Goal: Task Accomplishment & Management: Manage account settings

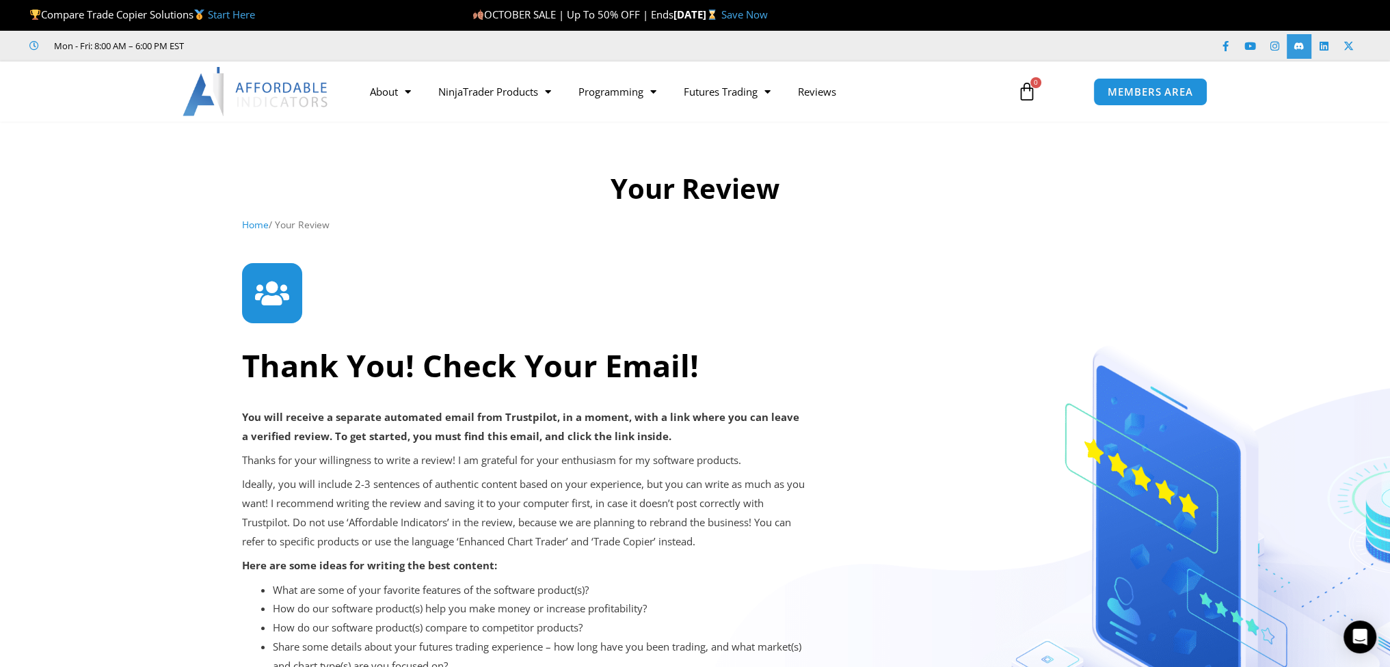
click at [1299, 49] on icon at bounding box center [1298, 46] width 10 height 10
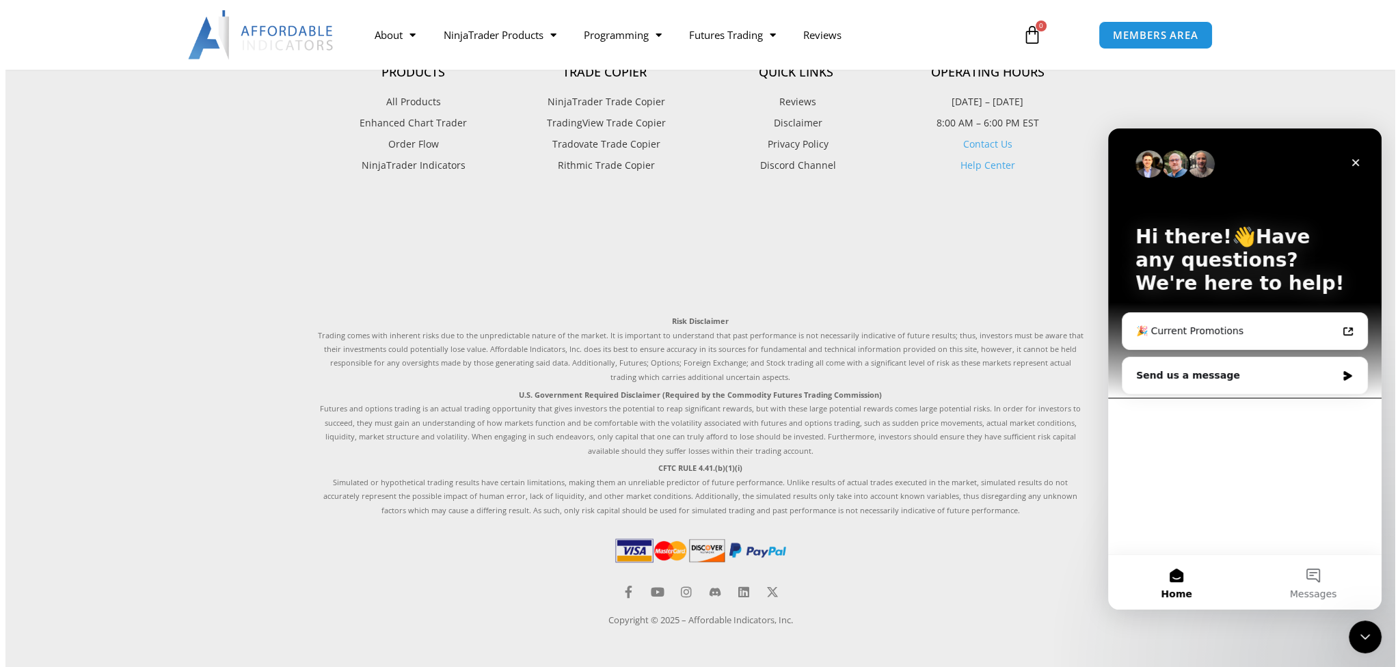
scroll to position [2282, 0]
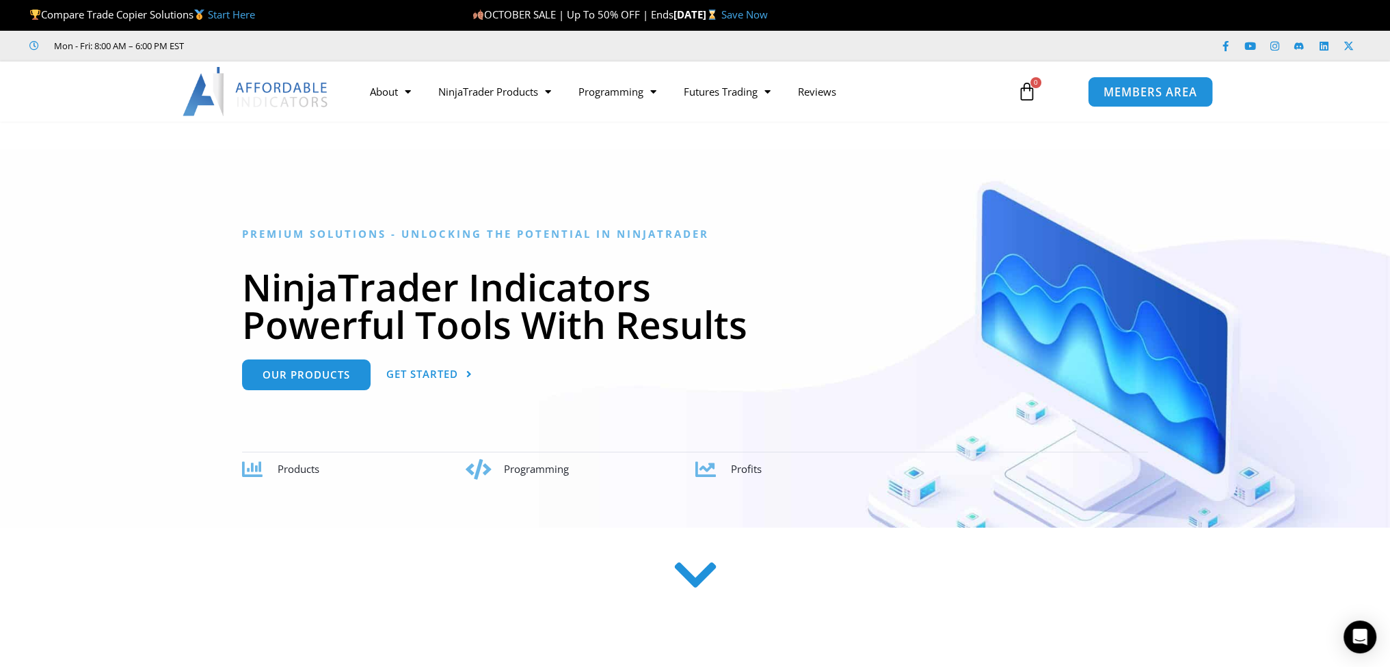
click at [1170, 94] on span "MEMBERS AREA" at bounding box center [1150, 92] width 94 height 12
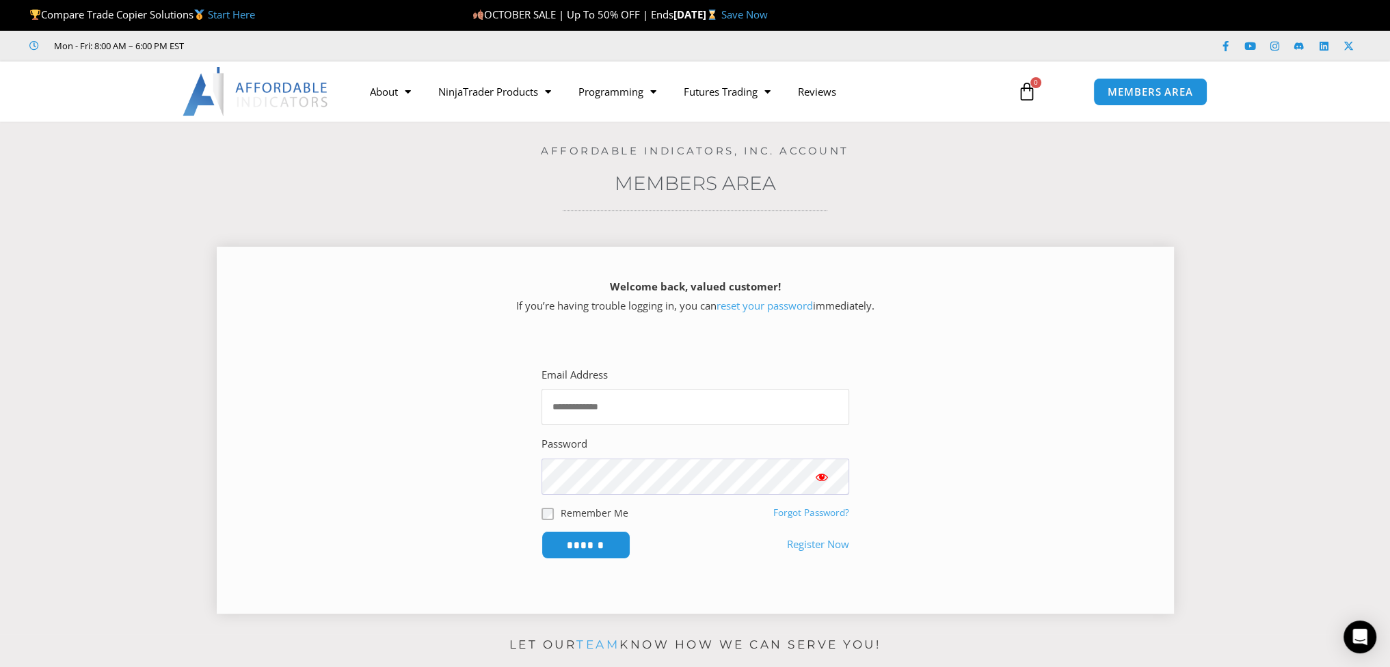
click at [647, 407] on input "Email Address" at bounding box center [695, 407] width 308 height 36
type input "**********"
click at [588, 546] on input "******" at bounding box center [586, 544] width 94 height 29
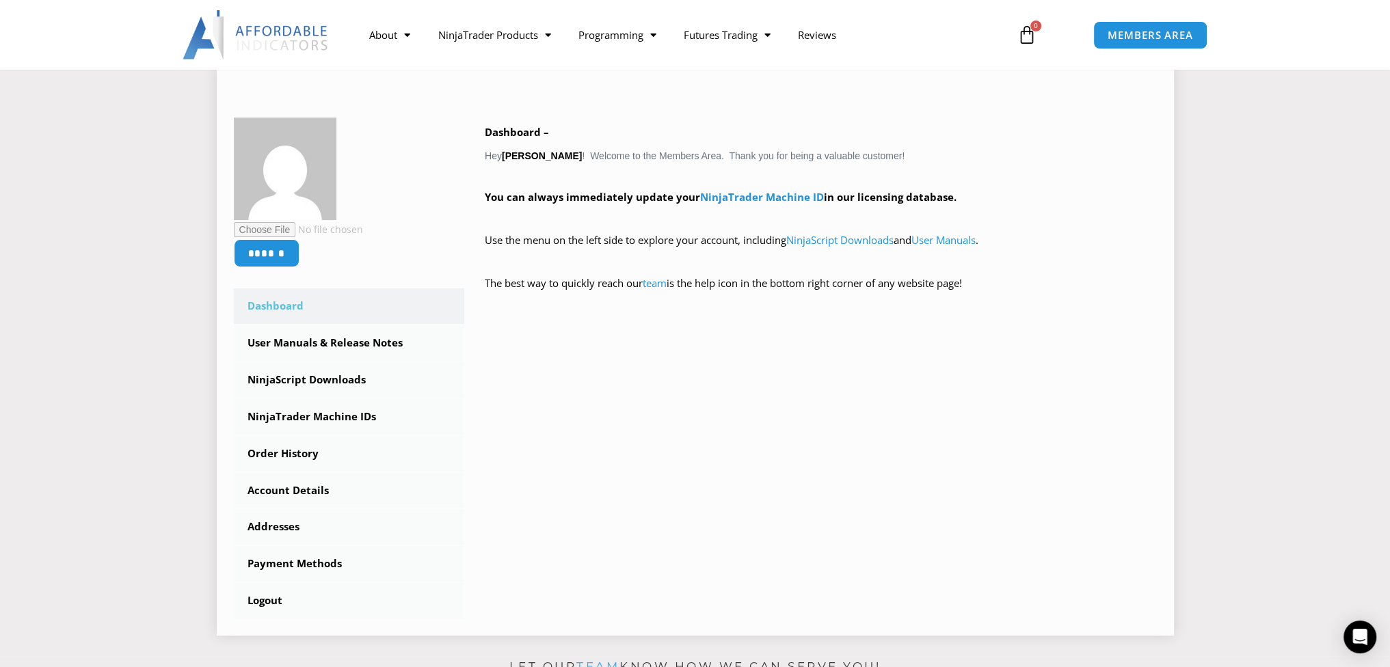
scroll to position [205, 0]
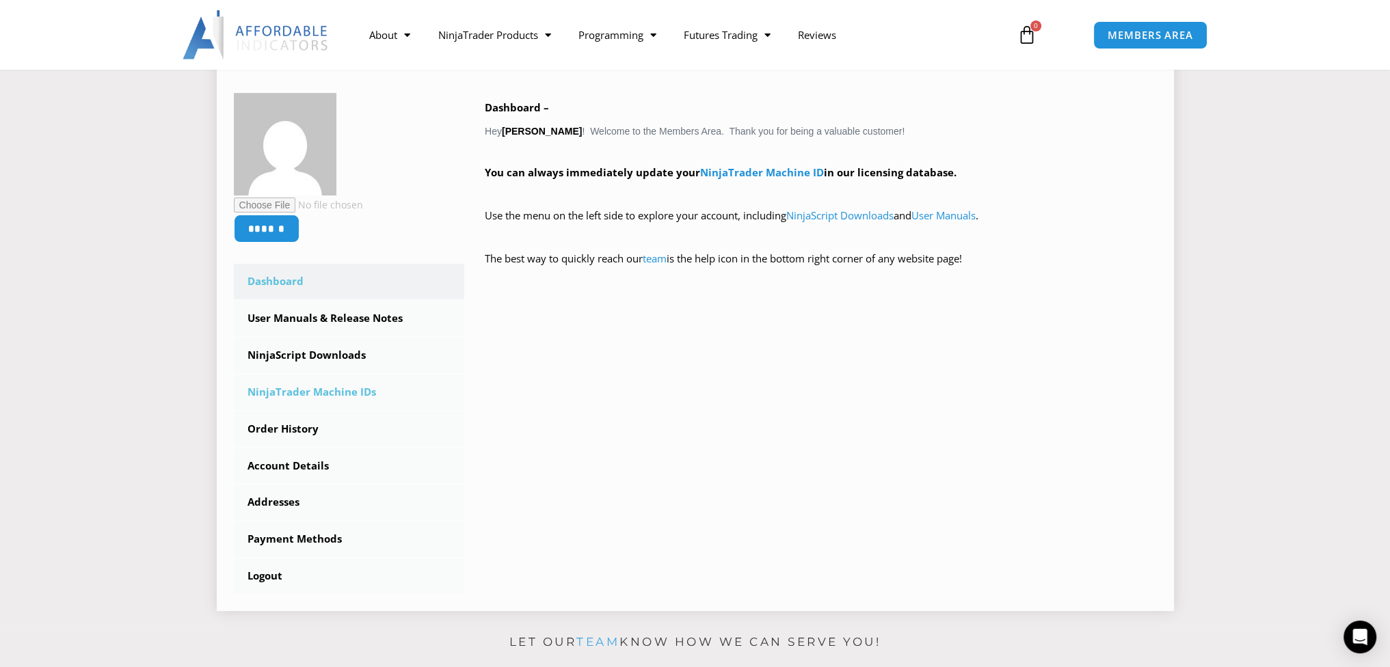
click at [340, 396] on link "NinjaTrader Machine IDs" at bounding box center [349, 393] width 231 height 36
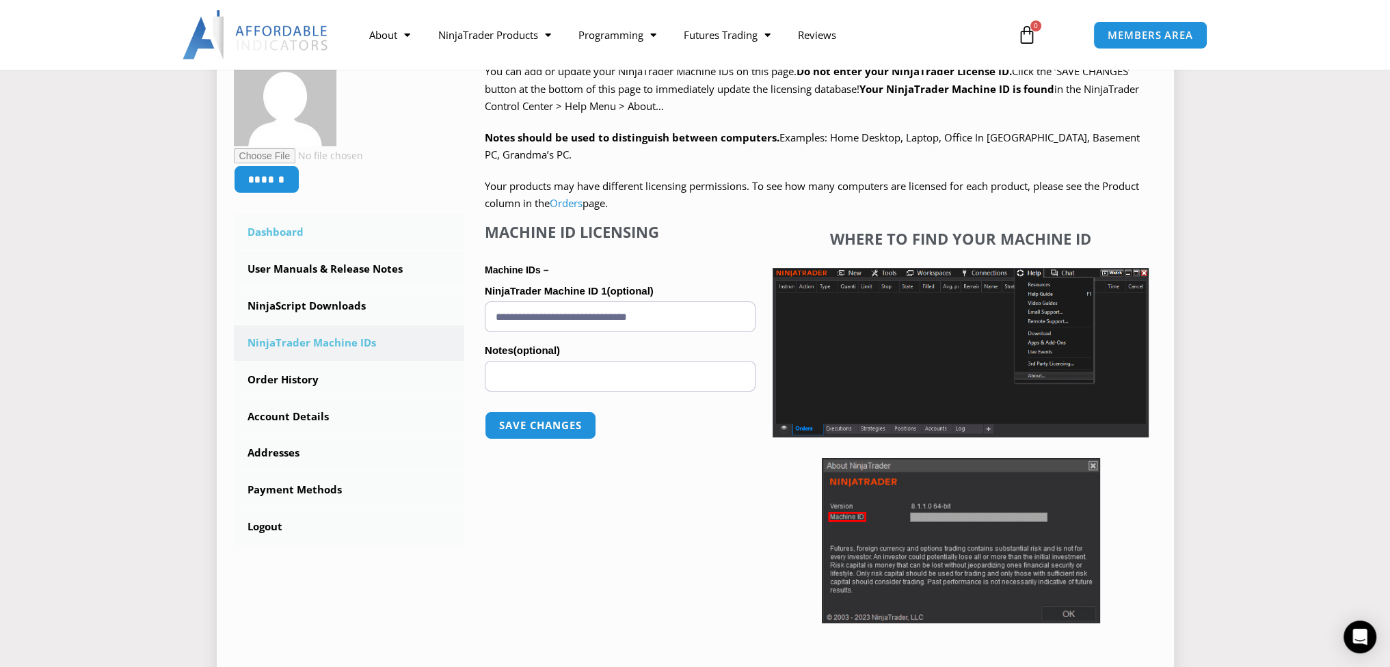
scroll to position [273, 0]
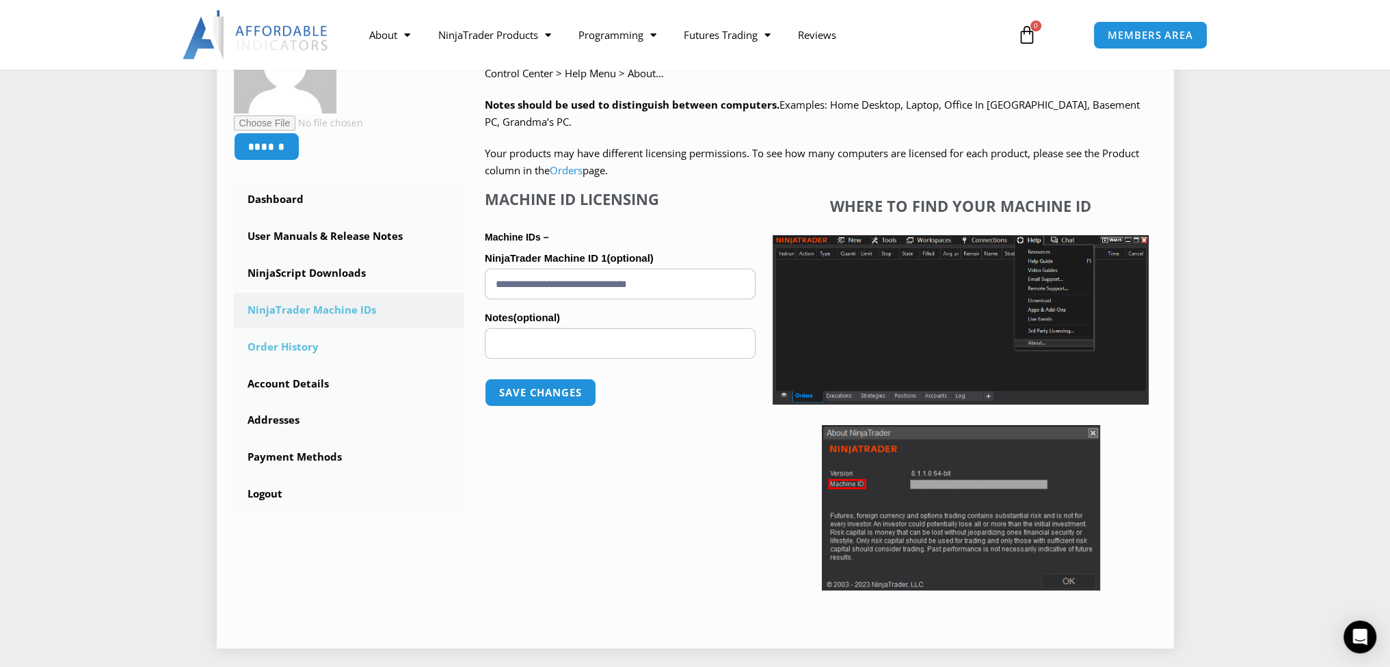
click at [290, 342] on link "Order History" at bounding box center [349, 347] width 231 height 36
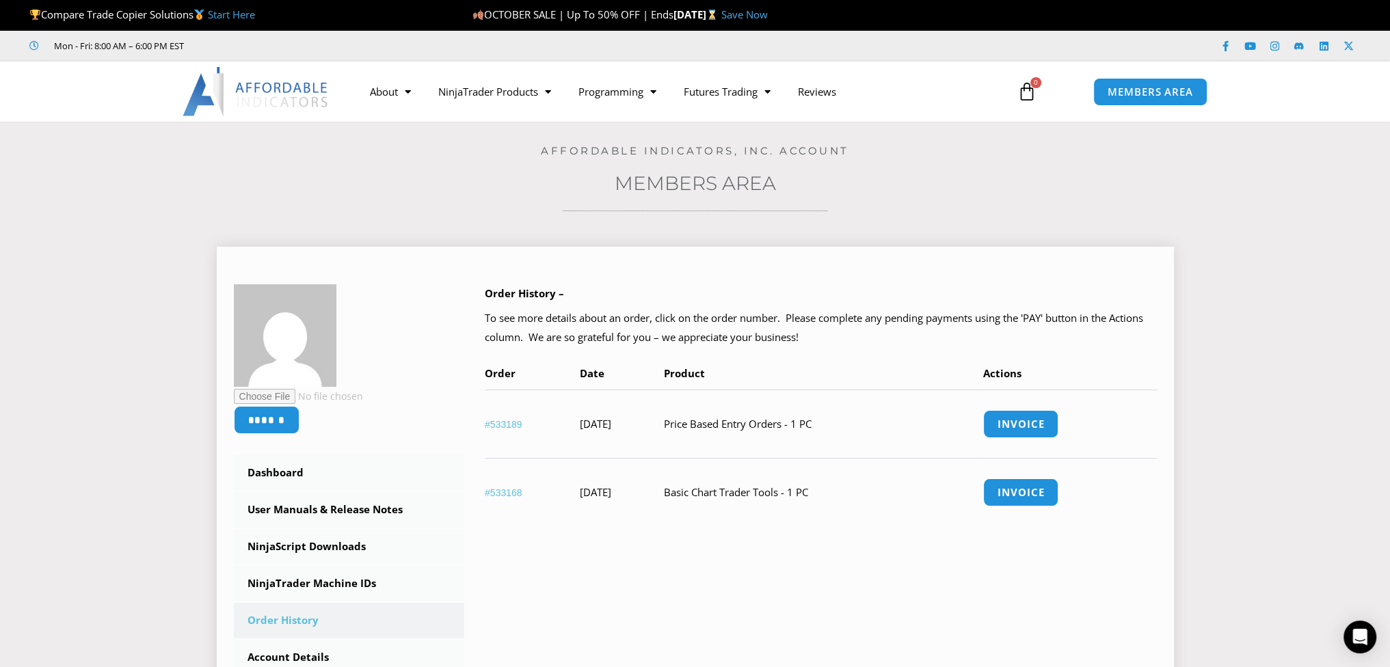
click at [503, 422] on link "#533189" at bounding box center [504, 424] width 38 height 11
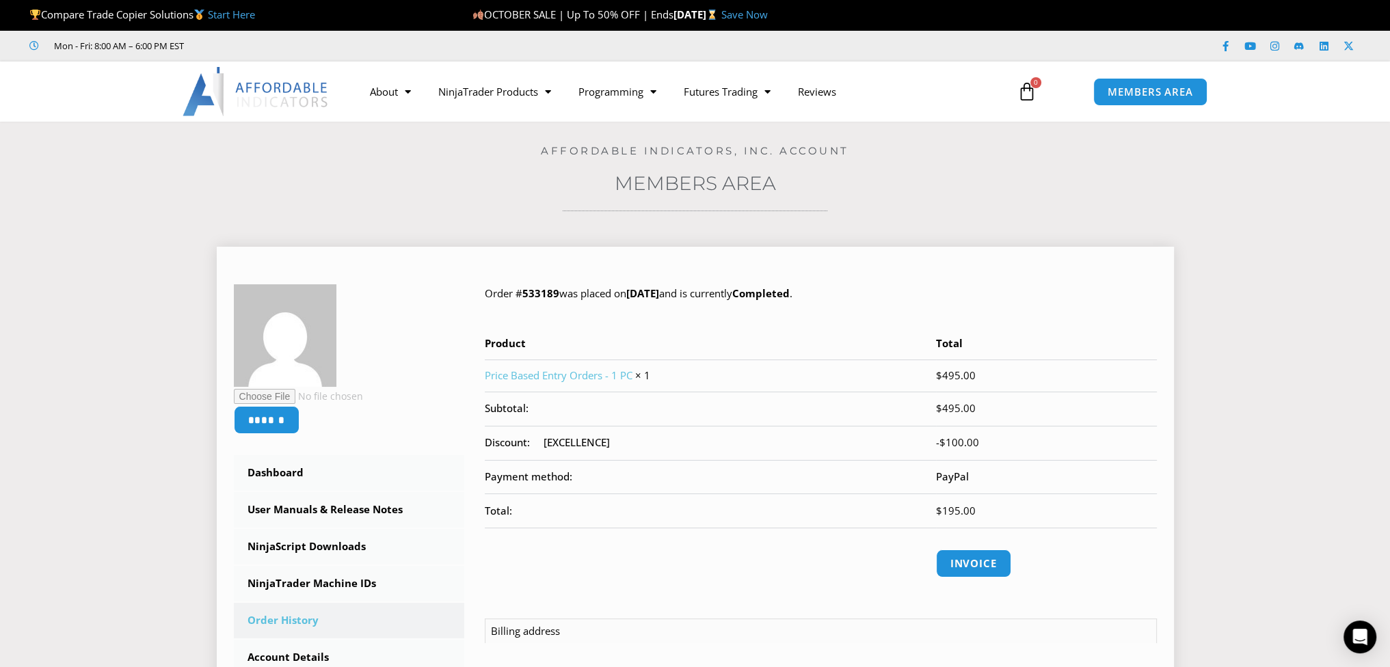
click at [560, 374] on link "Price Based Entry Orders - 1 PC" at bounding box center [559, 375] width 148 height 14
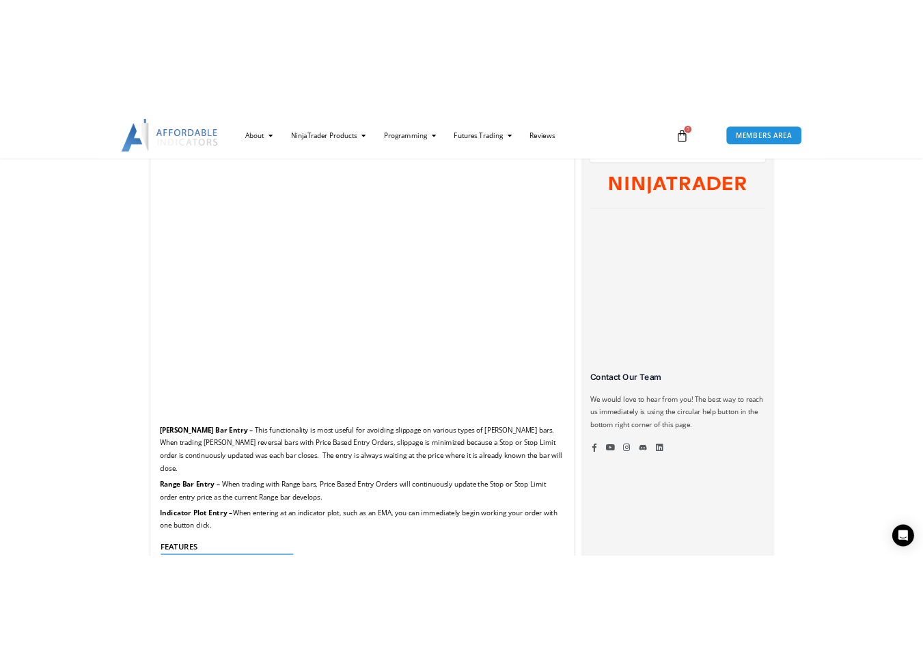
scroll to position [752, 0]
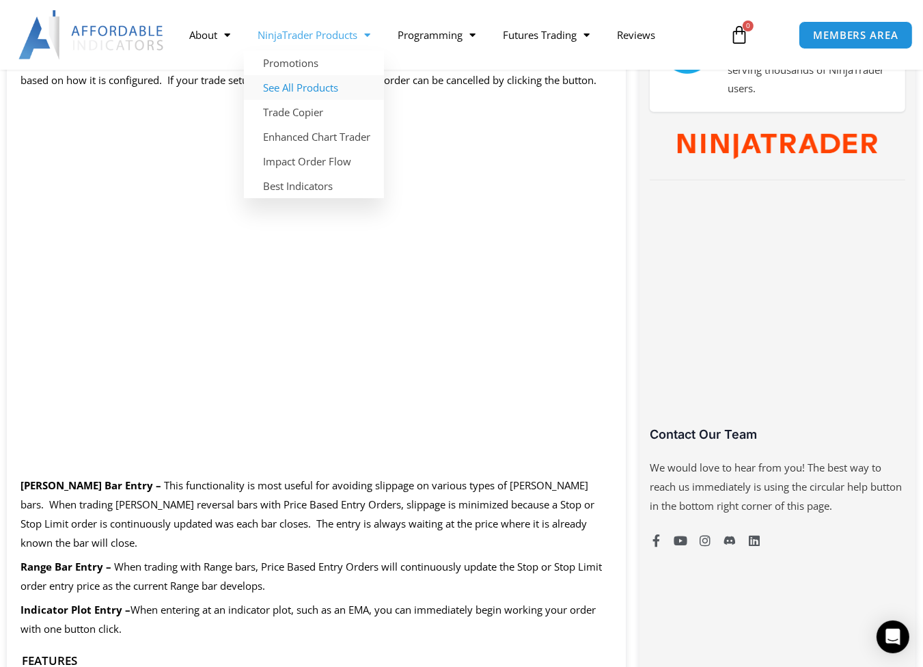
click at [303, 85] on link "See All Products" at bounding box center [314, 87] width 140 height 25
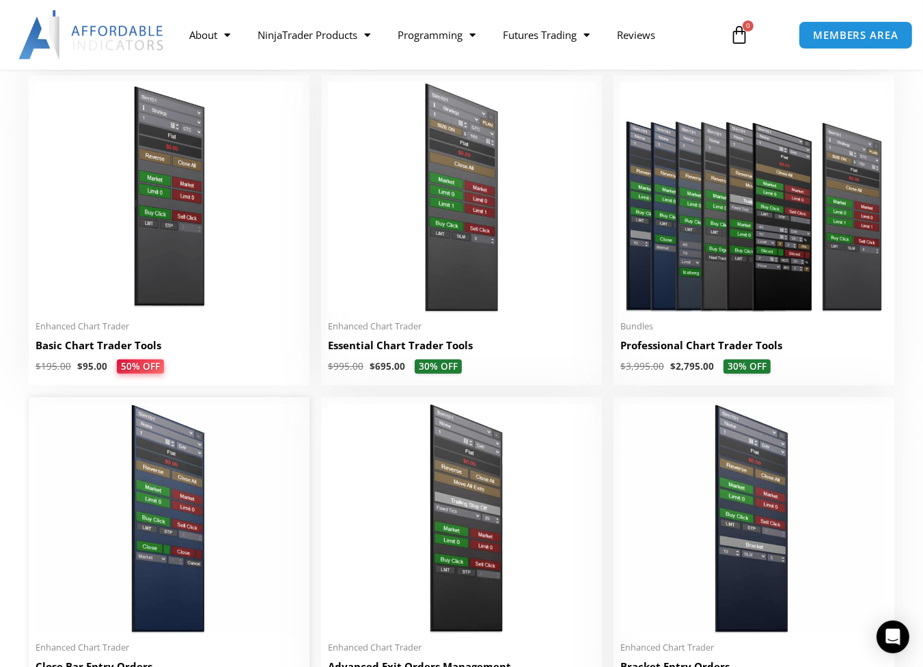
scroll to position [615, 0]
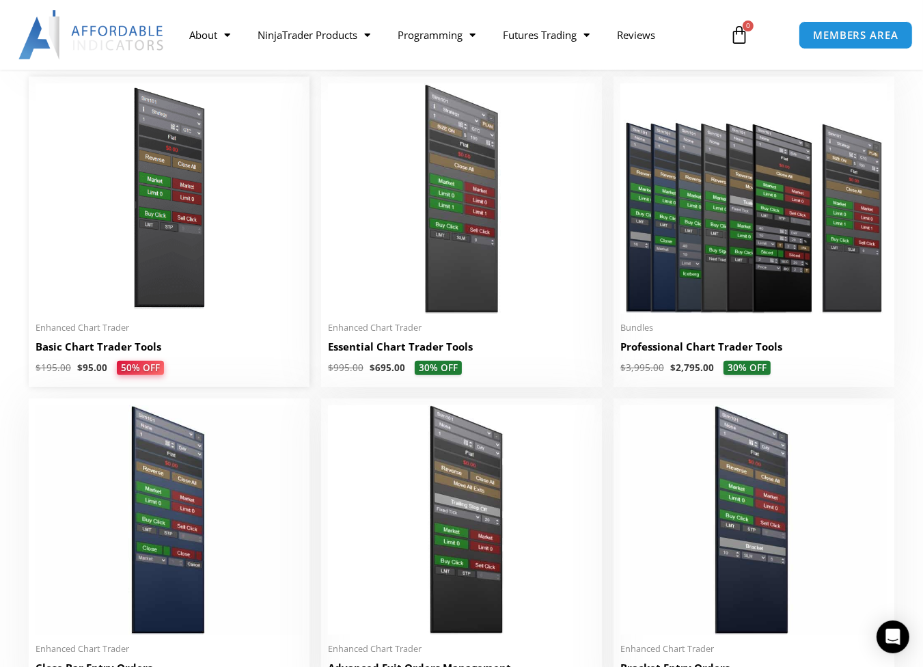
click at [180, 273] on img at bounding box center [169, 198] width 267 height 230
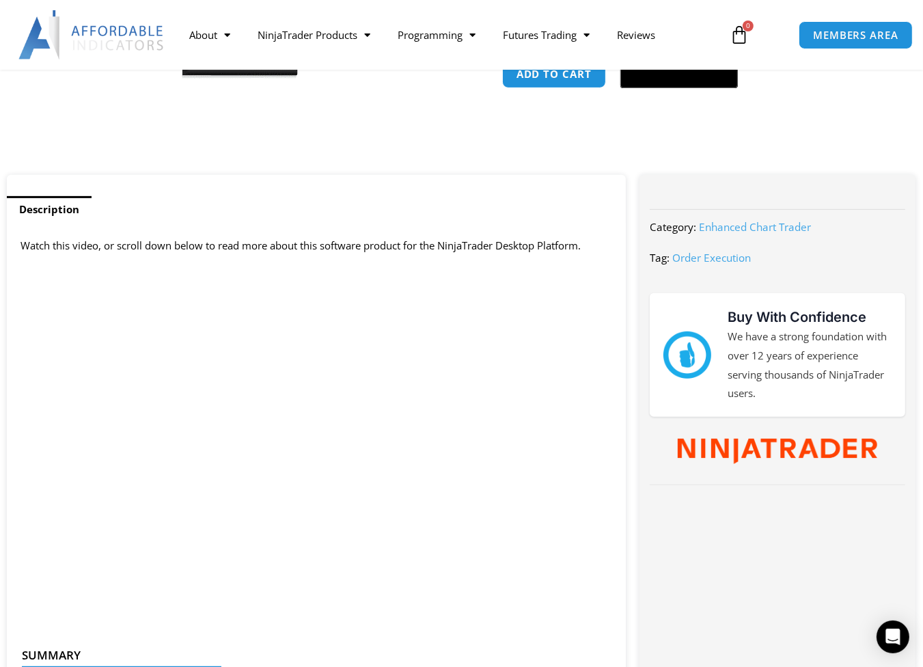
scroll to position [684, 0]
